Goal: Check status: Verify the current state of an ongoing process or item

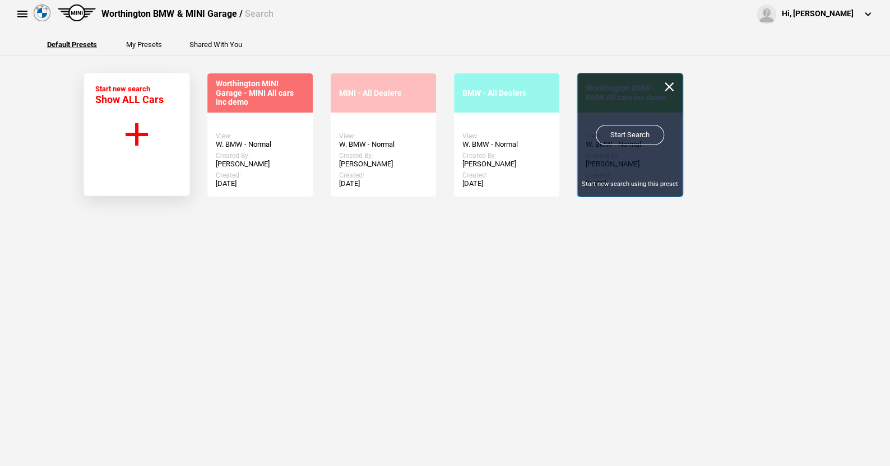
click at [627, 133] on link "Start Search" at bounding box center [630, 135] width 68 height 20
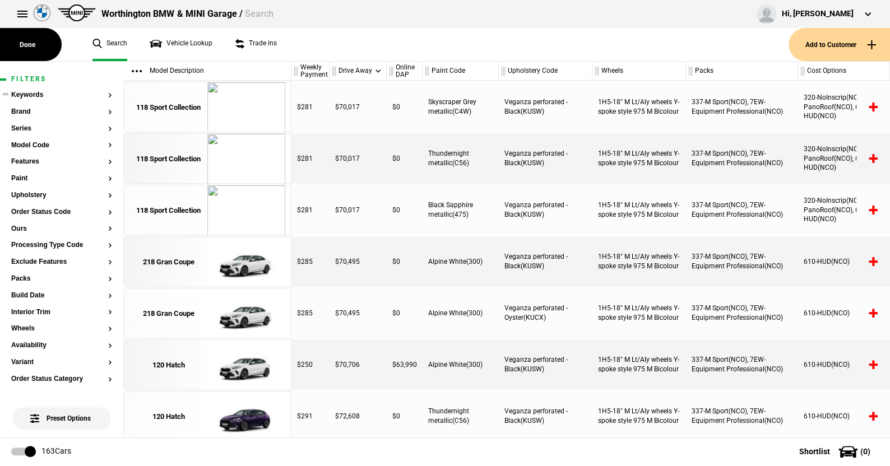
click at [26, 107] on section "Keywords Brand Series Model Code Features Paint Upholstery Order Status Code Ou…" at bounding box center [61, 428] width 101 height 674
click at [23, 109] on button "Brand" at bounding box center [61, 112] width 101 height 8
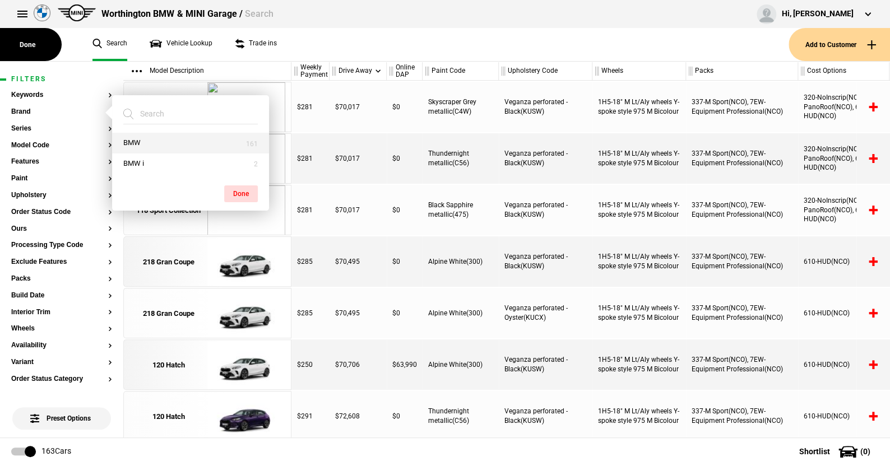
click at [132, 142] on button "BMW" at bounding box center [190, 143] width 157 height 21
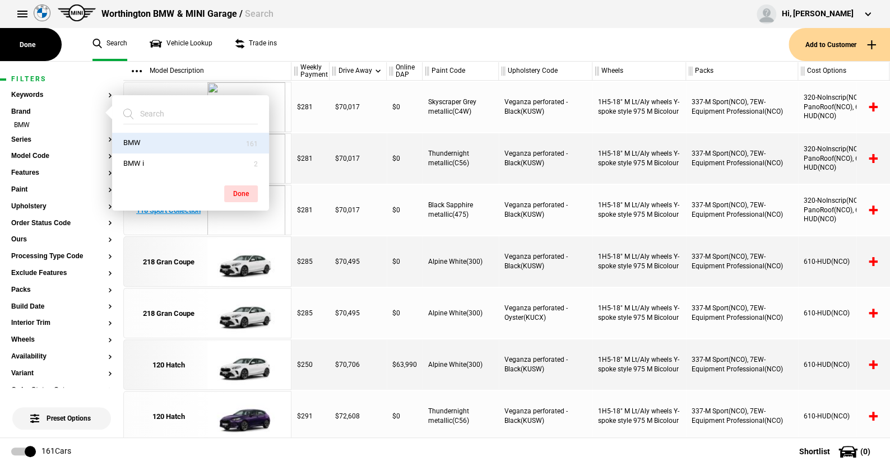
click at [240, 191] on button "Done" at bounding box center [241, 194] width 34 height 17
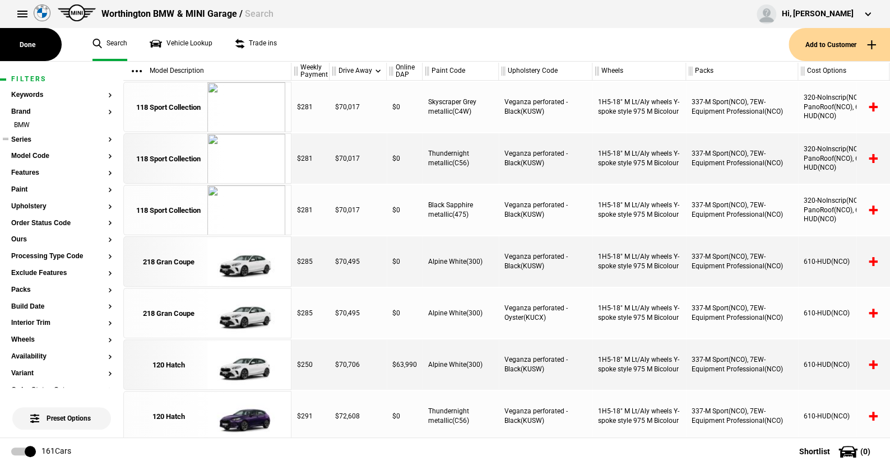
click at [25, 136] on button "Series" at bounding box center [61, 140] width 101 height 8
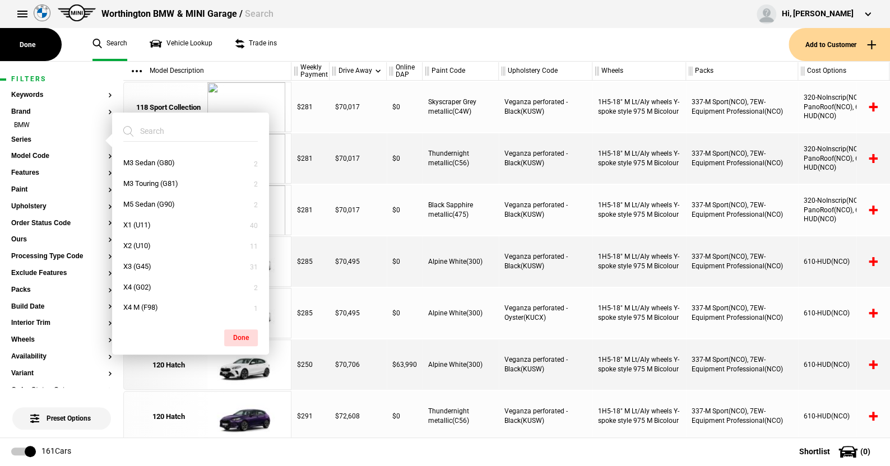
scroll to position [224, 0]
click at [138, 246] on button "X3 (G45)" at bounding box center [190, 247] width 157 height 21
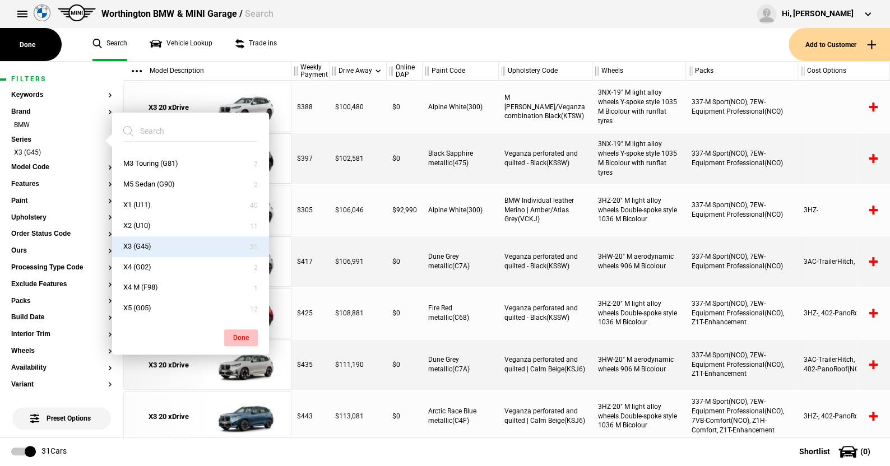
click at [234, 332] on button "Done" at bounding box center [241, 338] width 34 height 17
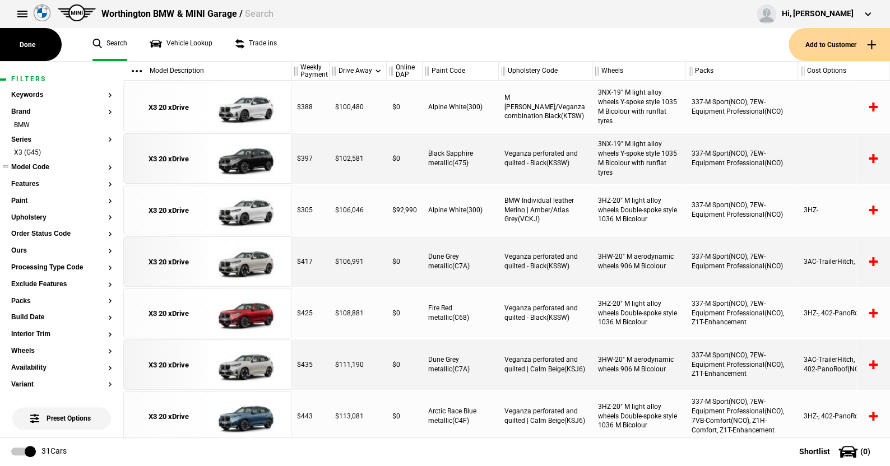
click at [42, 165] on button "Model Code" at bounding box center [61, 168] width 101 height 8
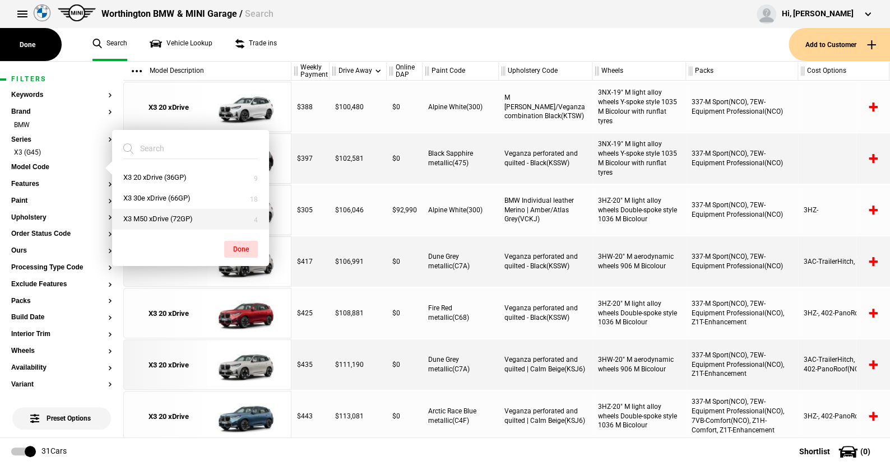
click at [146, 213] on button "X3 M50 xDrive (72GP)" at bounding box center [190, 219] width 157 height 21
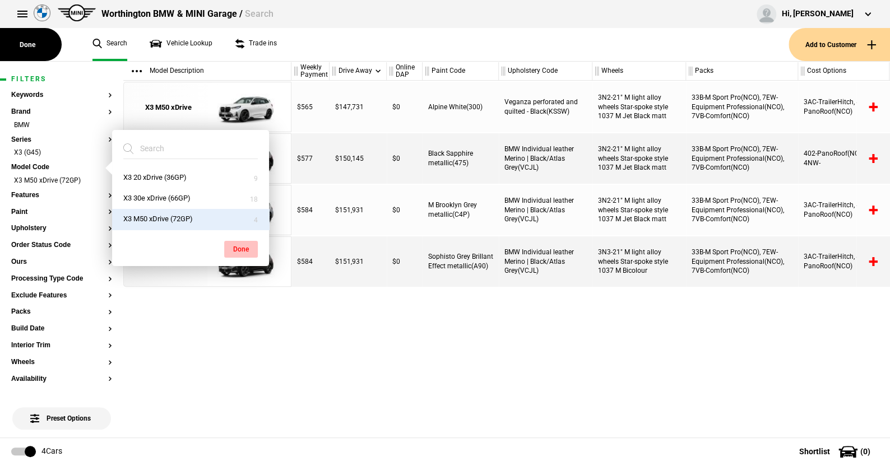
click at [243, 246] on button "Done" at bounding box center [241, 249] width 34 height 17
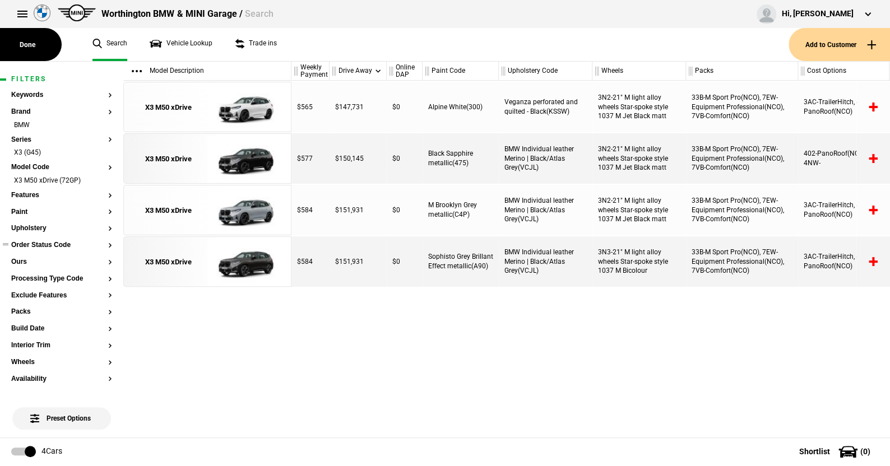
click at [57, 244] on button "Order Status Code" at bounding box center [61, 246] width 101 height 8
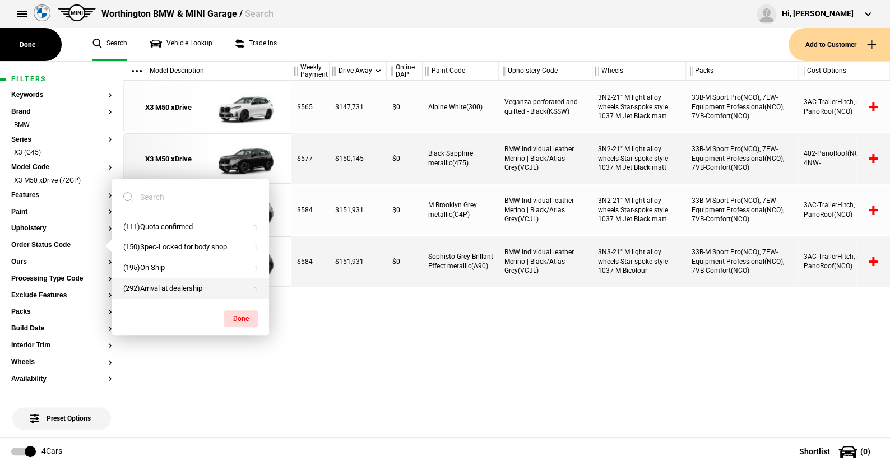
click at [158, 289] on button "(292)Arrival at dealership" at bounding box center [190, 289] width 157 height 21
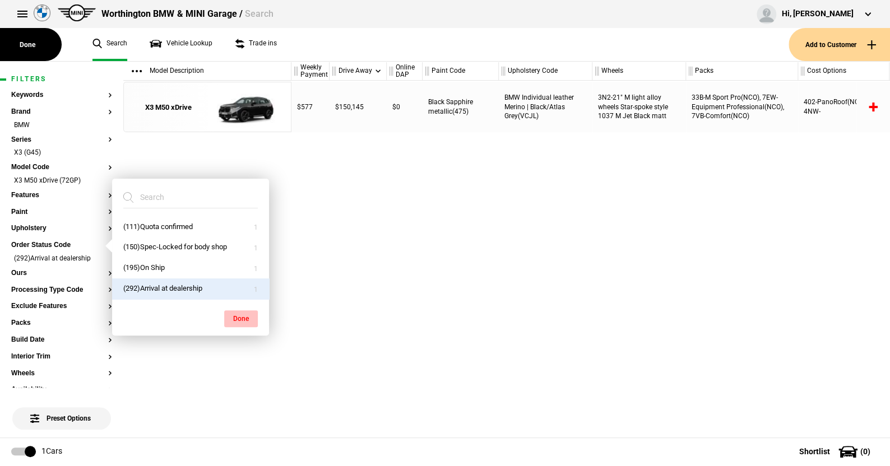
click at [234, 313] on button "Done" at bounding box center [241, 319] width 34 height 17
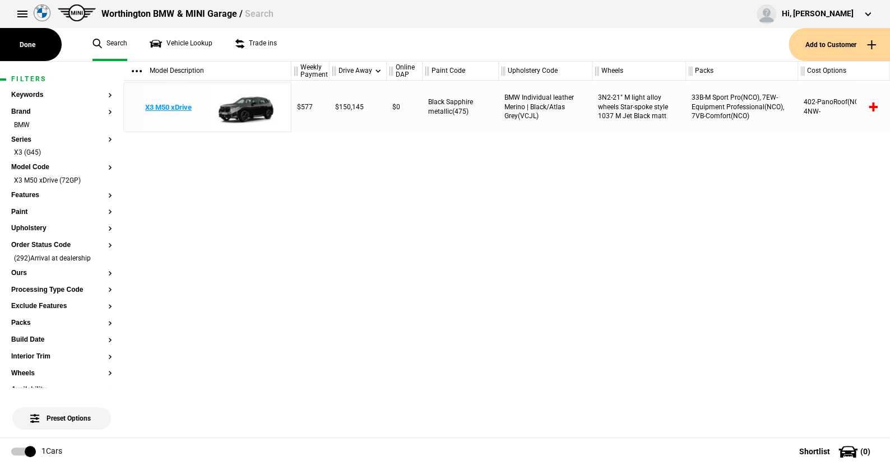
click at [253, 104] on img at bounding box center [246, 107] width 78 height 50
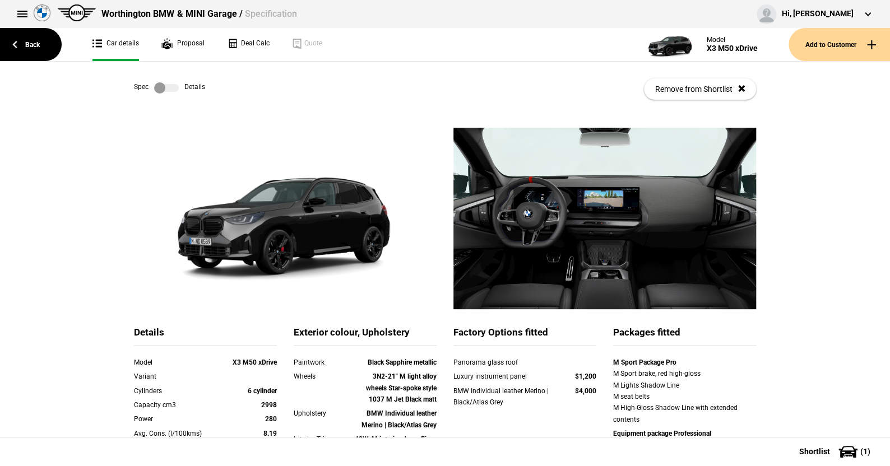
click at [173, 91] on label at bounding box center [166, 87] width 25 height 11
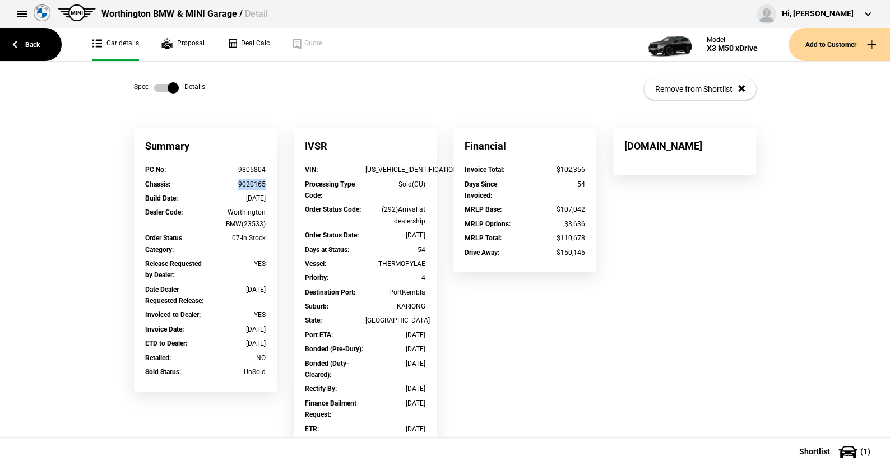
drag, startPoint x: 238, startPoint y: 184, endPoint x: 261, endPoint y: 183, distance: 22.5
click at [264, 183] on div "Chassis : 9020165" at bounding box center [205, 186] width 137 height 14
drag, startPoint x: 368, startPoint y: 171, endPoint x: 438, endPoint y: 165, distance: 70.3
click at [438, 165] on div "IVSR VIN : [US_VEHICLE_IDENTIFICATION_NUMBER] Processing Type Code : Sold(CU) O…" at bounding box center [365, 308] width 160 height 361
copy div "[US_VEHICLE_IDENTIFICATION_NUMBER]"
